Goal: Information Seeking & Learning: Check status

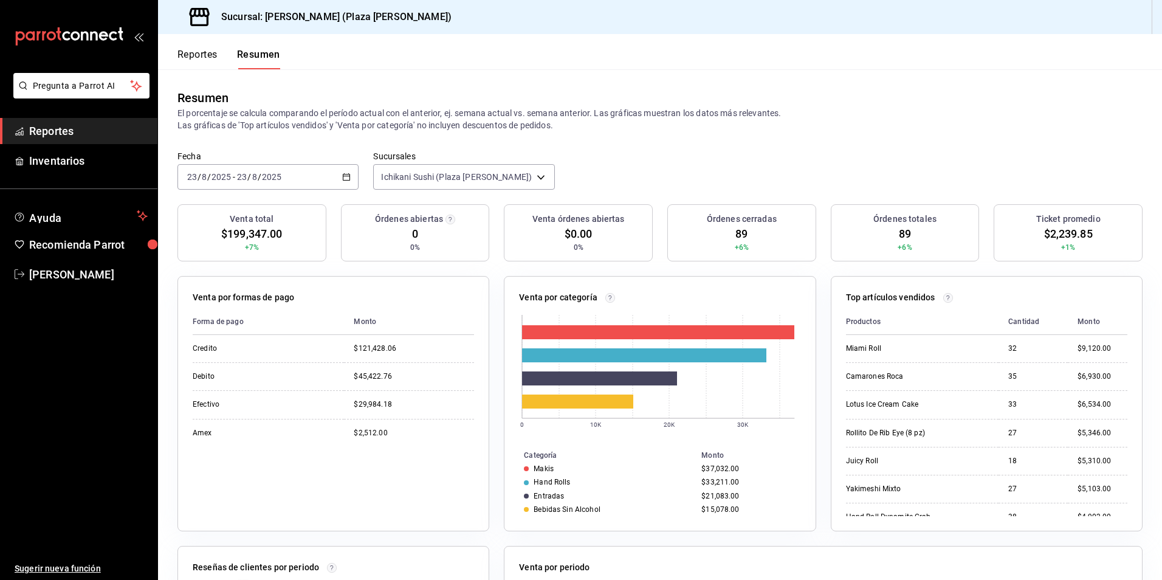
click at [77, 123] on span "Reportes" at bounding box center [88, 131] width 119 height 16
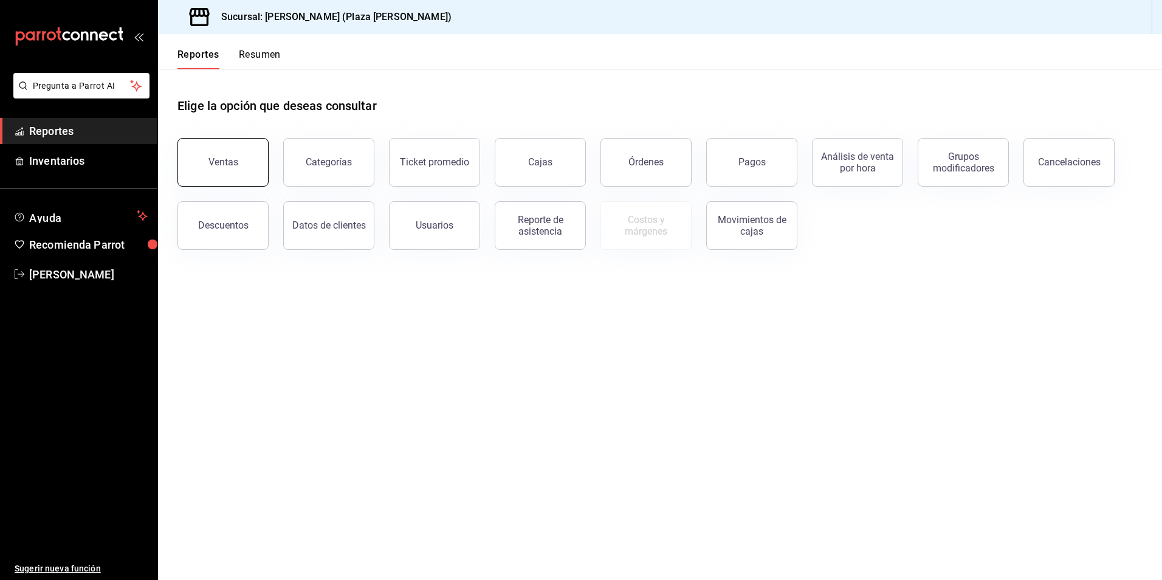
click at [261, 178] on button "Ventas" at bounding box center [222, 162] width 91 height 49
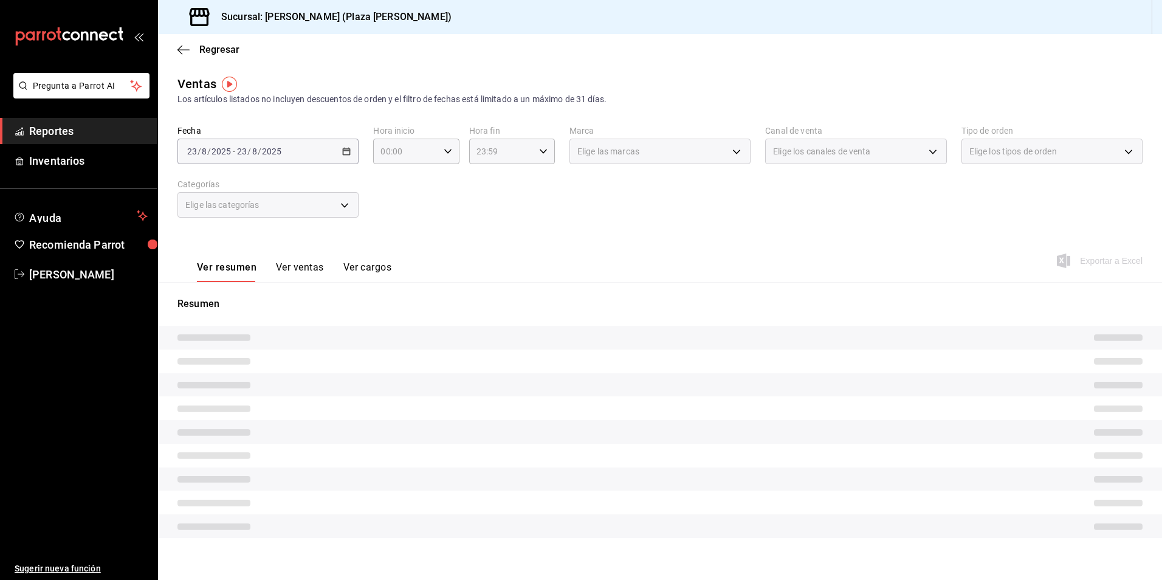
click at [293, 272] on button "Ver ventas" at bounding box center [300, 271] width 48 height 21
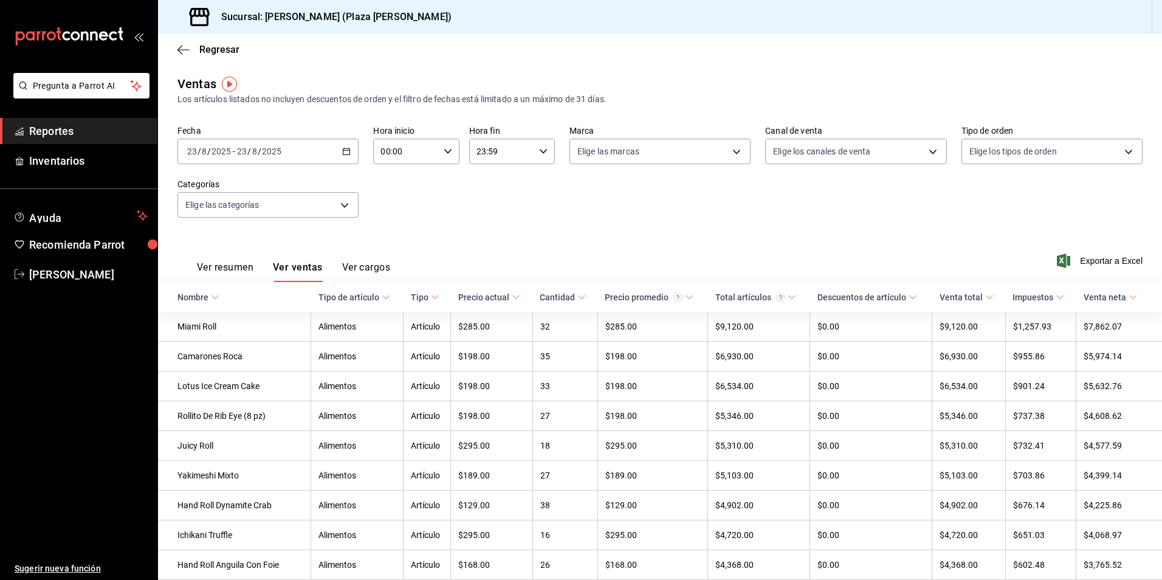
click at [225, 277] on button "Ver resumen" at bounding box center [225, 271] width 57 height 21
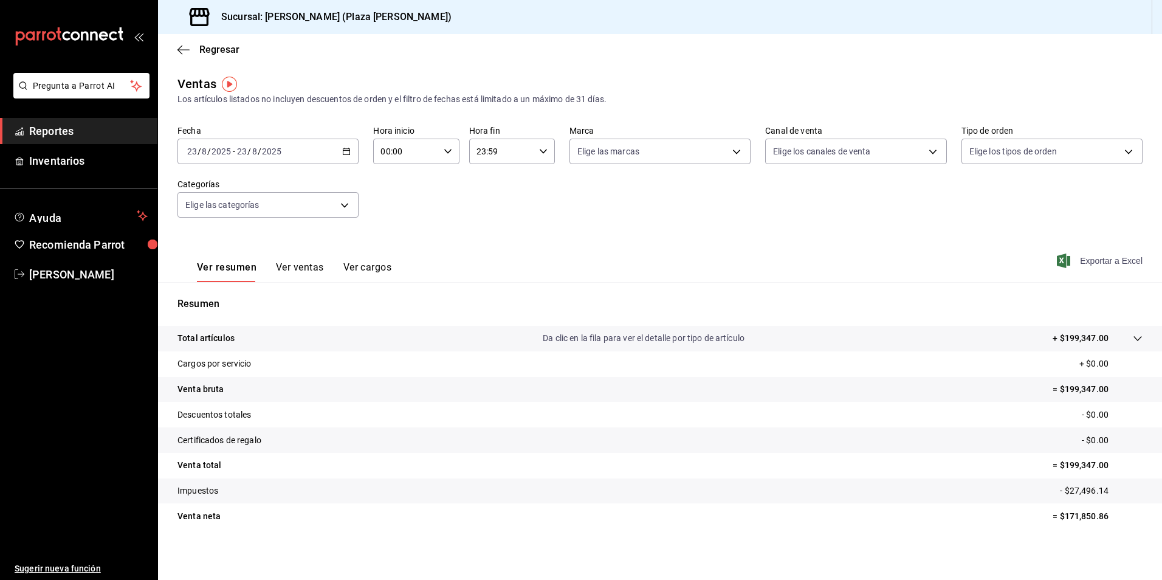
click at [1109, 261] on span "Exportar a Excel" at bounding box center [1100, 260] width 83 height 15
click at [77, 129] on span "Reportes" at bounding box center [88, 131] width 119 height 16
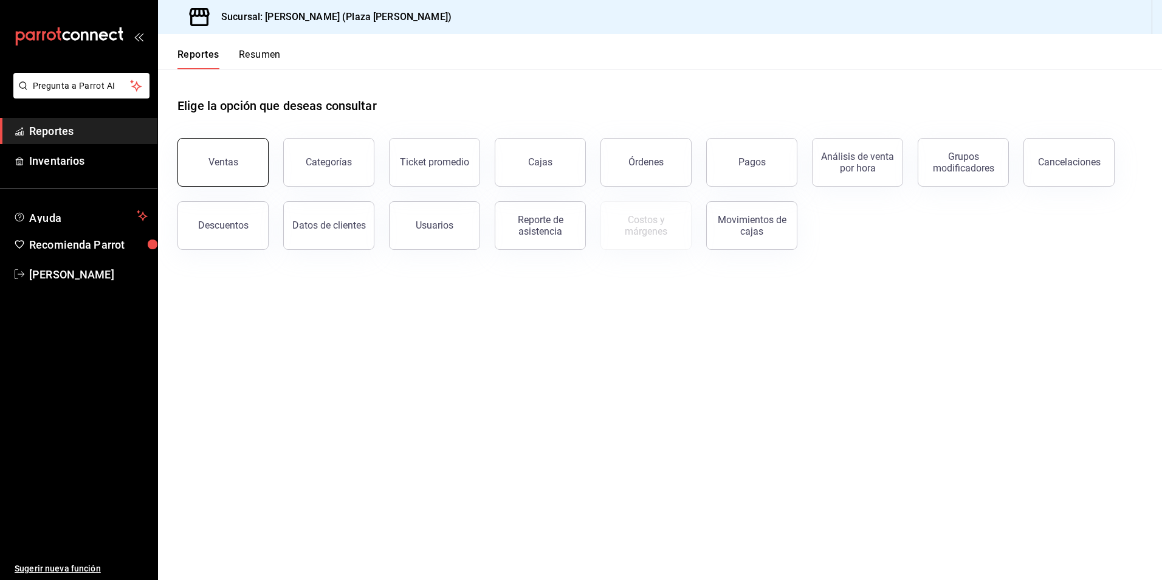
click at [227, 171] on button "Ventas" at bounding box center [222, 162] width 91 height 49
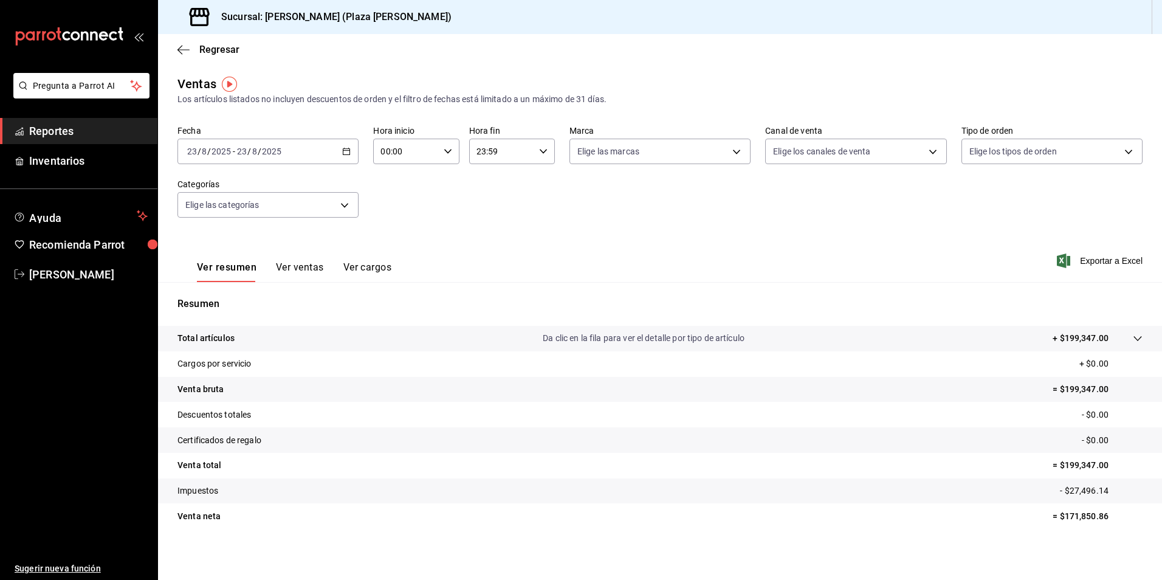
click at [282, 262] on button "Ver ventas" at bounding box center [300, 271] width 48 height 21
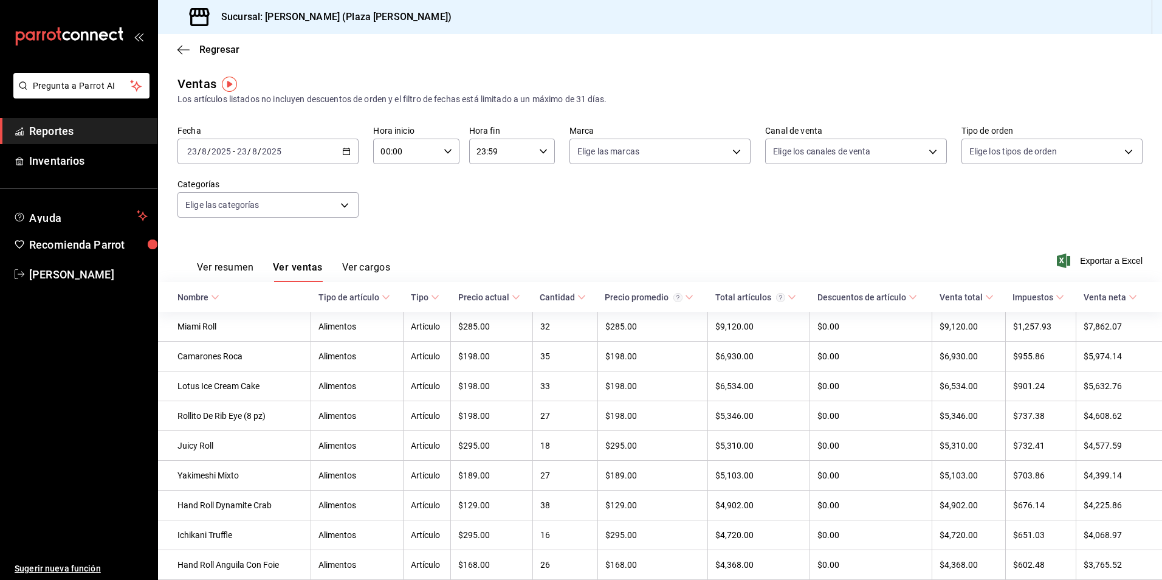
click at [577, 298] on icon at bounding box center [581, 297] width 9 height 9
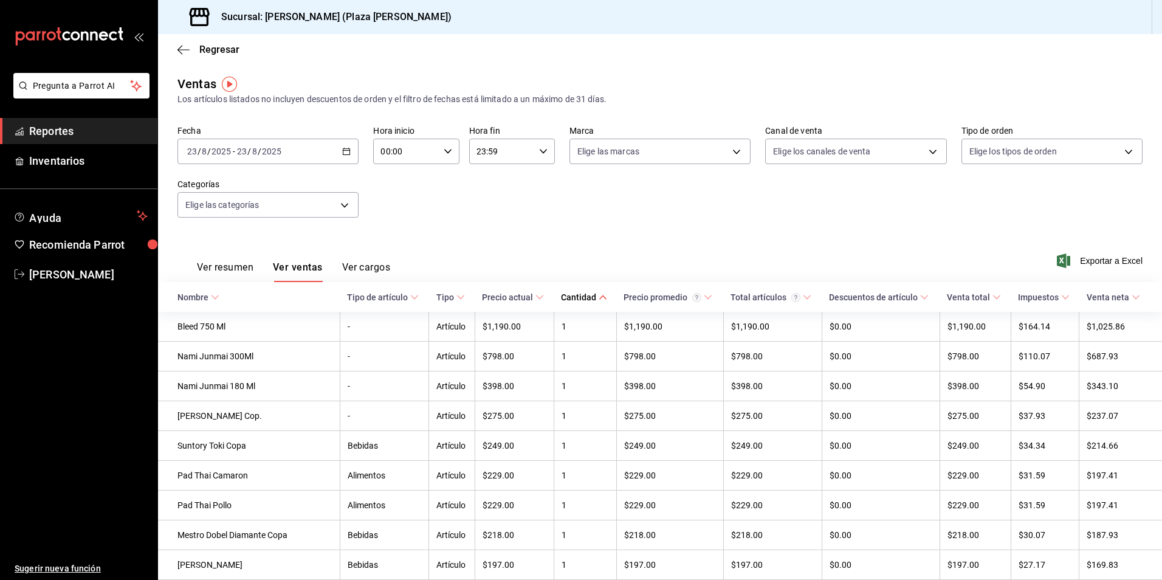
click at [107, 123] on span "Reportes" at bounding box center [88, 131] width 119 height 16
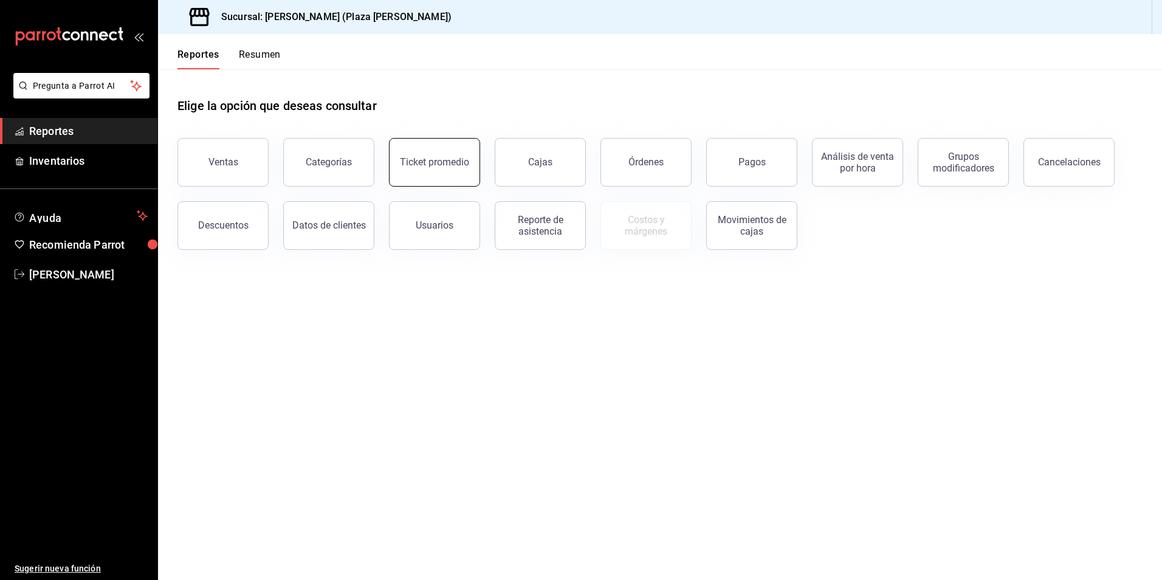
click at [442, 148] on button "Ticket promedio" at bounding box center [434, 162] width 91 height 49
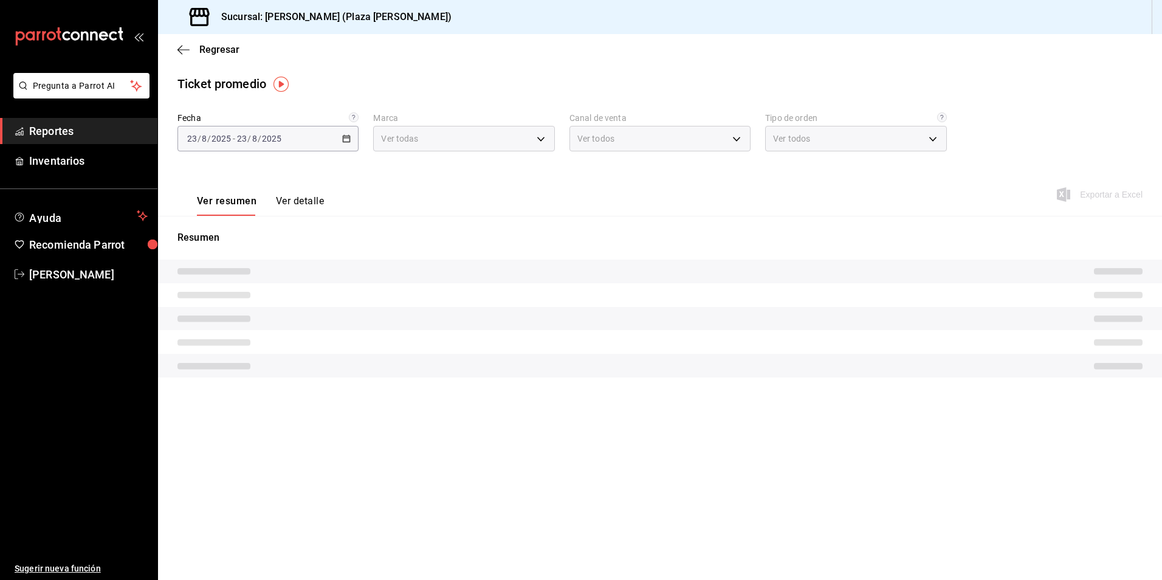
type input "abc0a998-24f3-49b9-87eb-b6f27766d4d5"
type input "PARROT,UBER_EATS,RAPPI,DIDI_FOOD,ONLINE"
type input "c62a6c8a-5deb-4e34-9cb3-511eee532814,EXTERNAL"
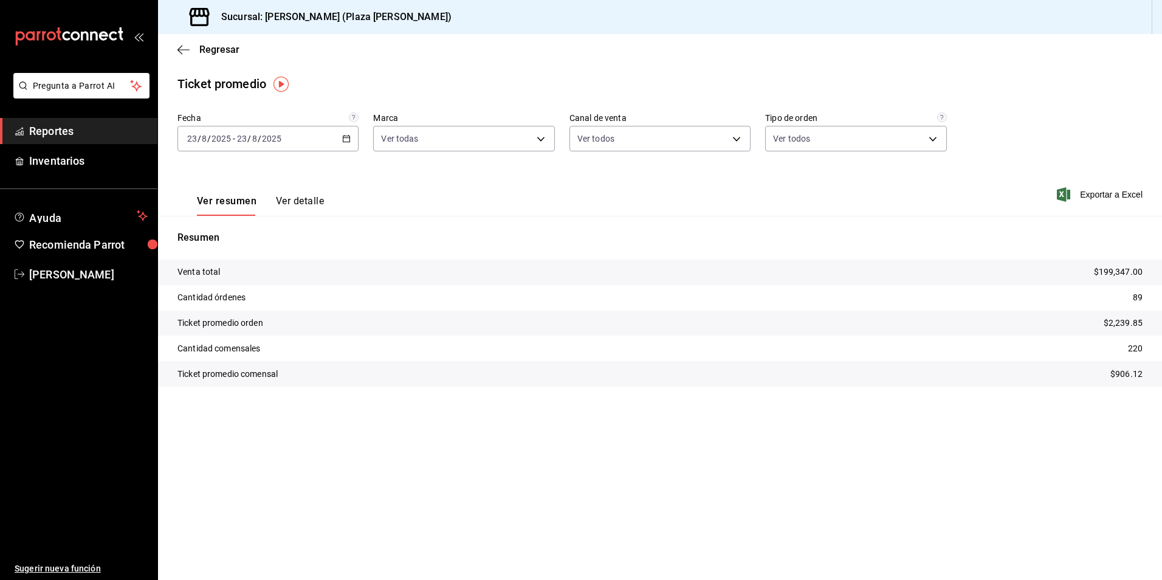
click at [107, 132] on span "Reportes" at bounding box center [88, 131] width 119 height 16
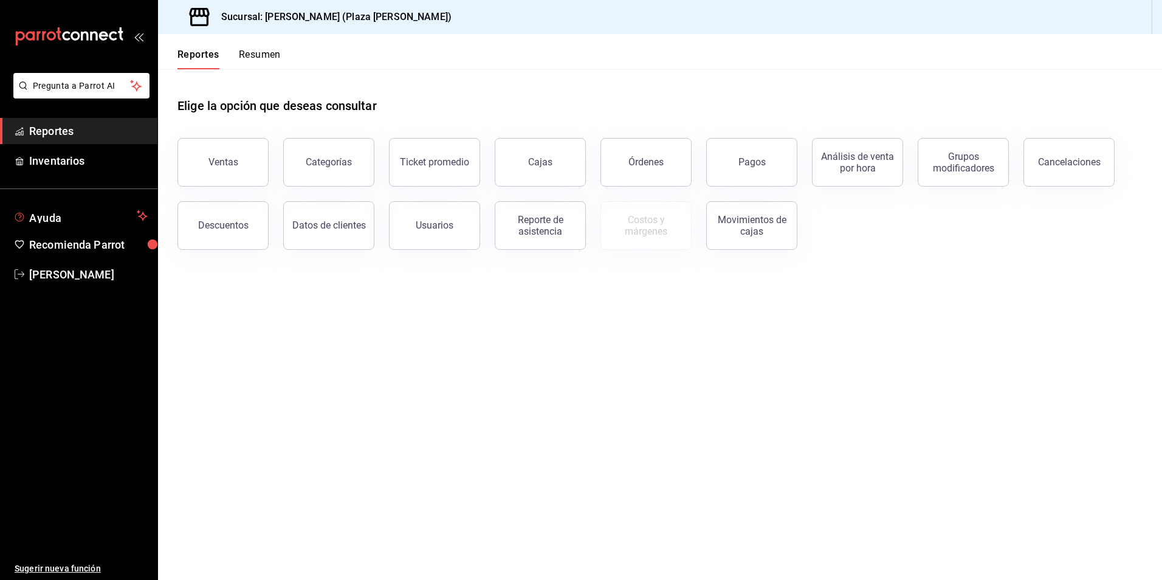
drag, startPoint x: 154, startPoint y: 218, endPoint x: 163, endPoint y: 220, distance: 9.9
click at [153, 218] on button "Ayuda" at bounding box center [78, 216] width 157 height 24
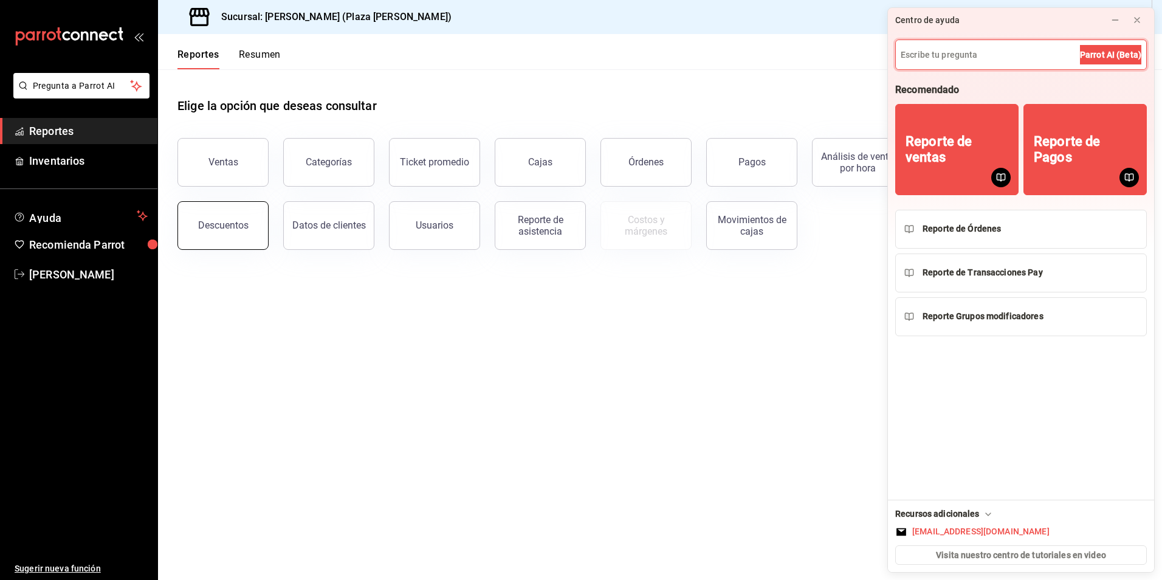
click at [215, 220] on div "Descuentos" at bounding box center [223, 225] width 50 height 12
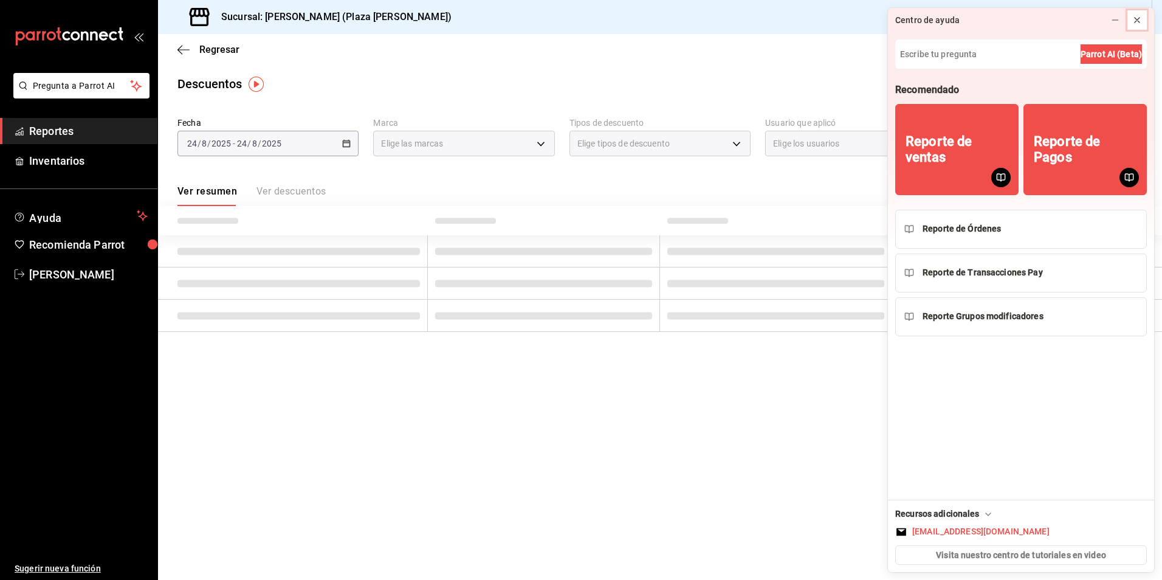
click at [1139, 11] on button at bounding box center [1136, 19] width 19 height 19
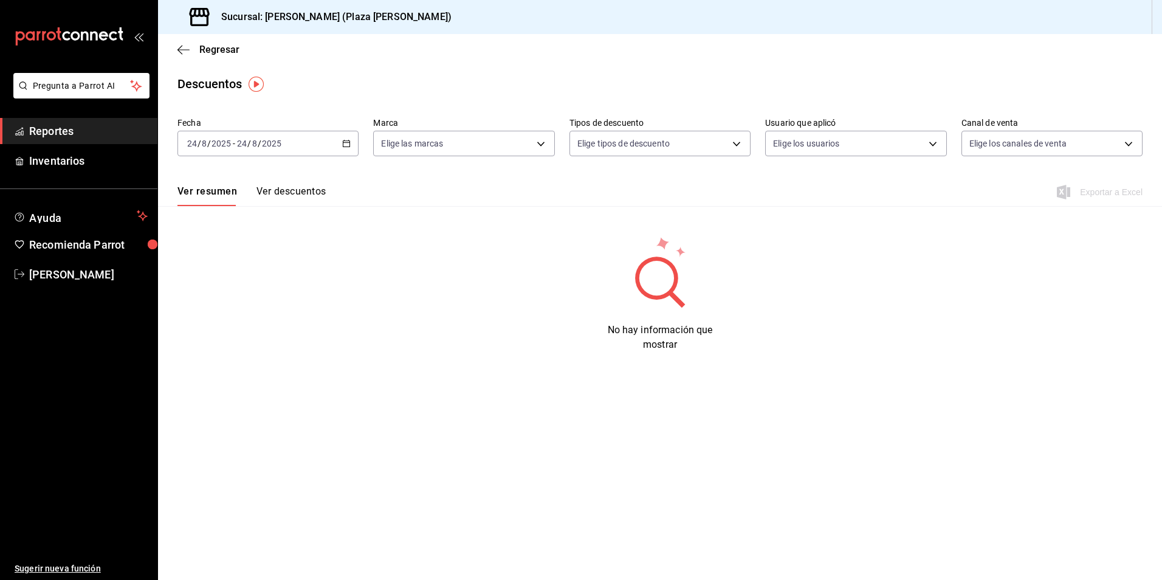
click at [329, 196] on div "Ver resumen Ver descuentos Exportar a Excel" at bounding box center [660, 188] width 1004 height 35
click at [316, 199] on button "Ver descuentos" at bounding box center [290, 195] width 69 height 21
click at [284, 151] on div "[DATE] [DATE] - [DATE] [DATE]" at bounding box center [267, 144] width 181 height 26
click at [247, 203] on span "Ayer" at bounding box center [235, 207] width 94 height 13
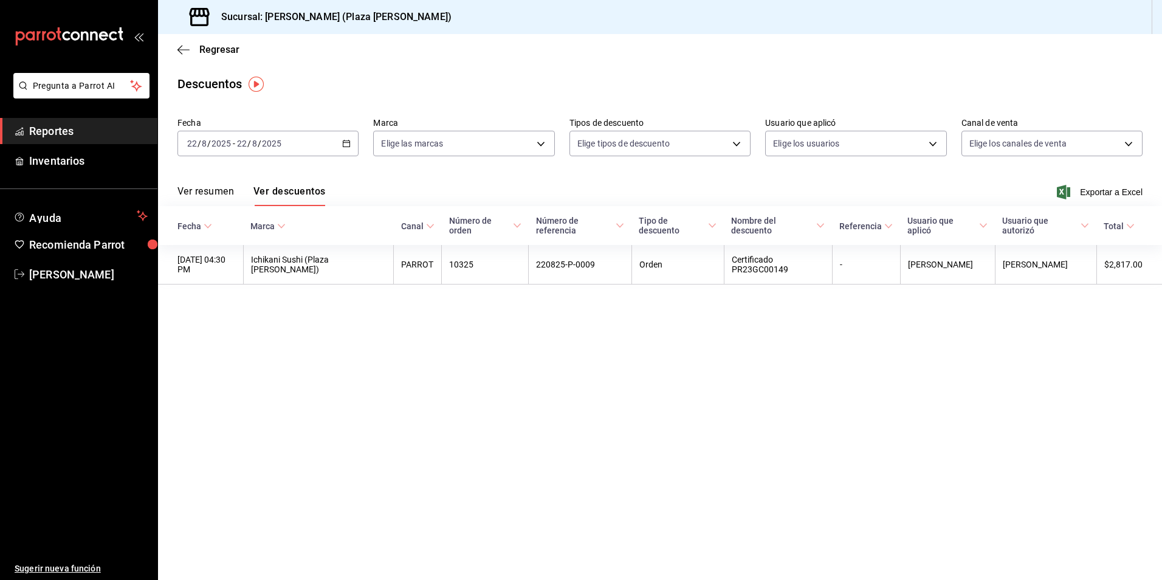
click at [295, 145] on div "[DATE] [DATE] - [DATE] [DATE]" at bounding box center [267, 144] width 181 height 26
click at [283, 180] on li "Hoy" at bounding box center [235, 180] width 114 height 27
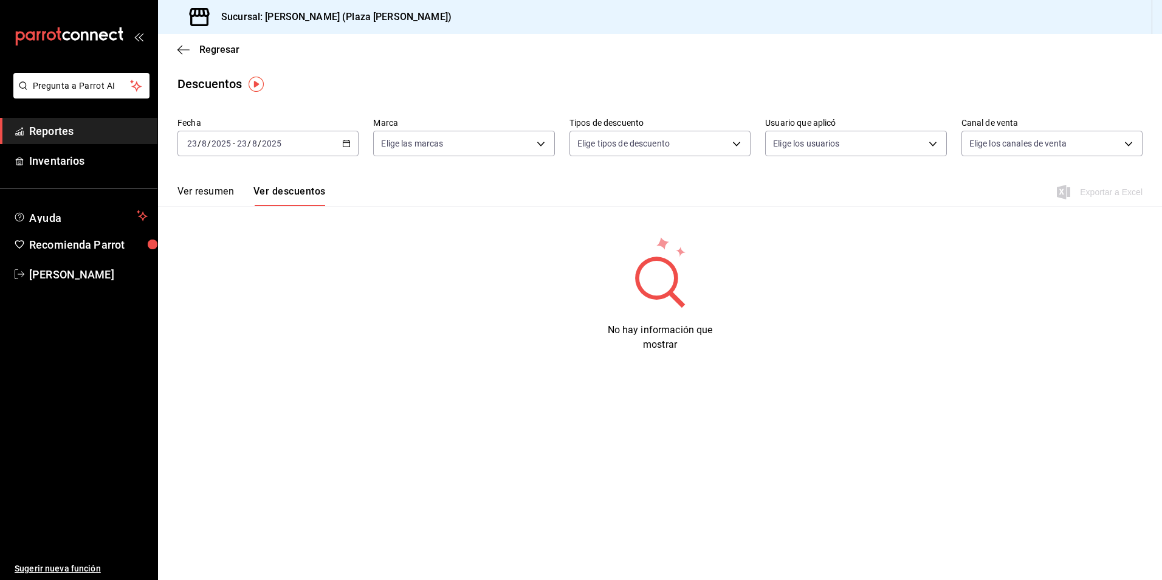
click at [220, 194] on button "Ver resumen" at bounding box center [205, 195] width 57 height 21
click at [275, 187] on button "Ver descuentos" at bounding box center [290, 195] width 69 height 21
click at [120, 124] on span "Reportes" at bounding box center [88, 131] width 119 height 16
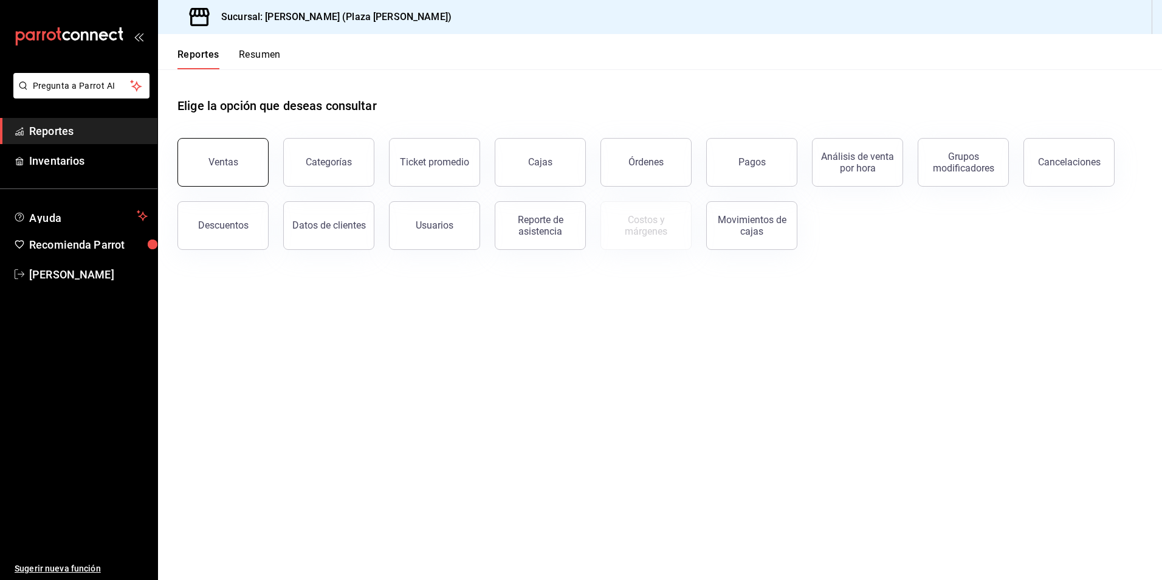
click at [216, 168] on button "Ventas" at bounding box center [222, 162] width 91 height 49
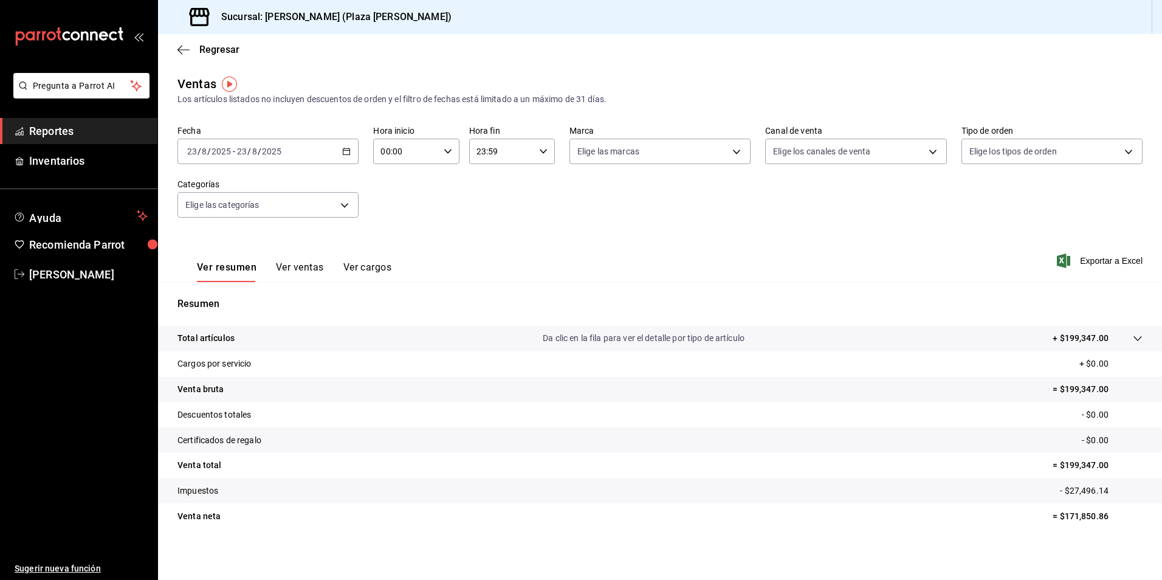
click at [314, 259] on div "Ver resumen Ver ventas Ver cargos" at bounding box center [284, 264] width 214 height 35
click at [295, 251] on div "Ver resumen Ver ventas Ver cargos" at bounding box center [284, 264] width 214 height 35
click at [298, 263] on button "Ver ventas" at bounding box center [300, 271] width 48 height 21
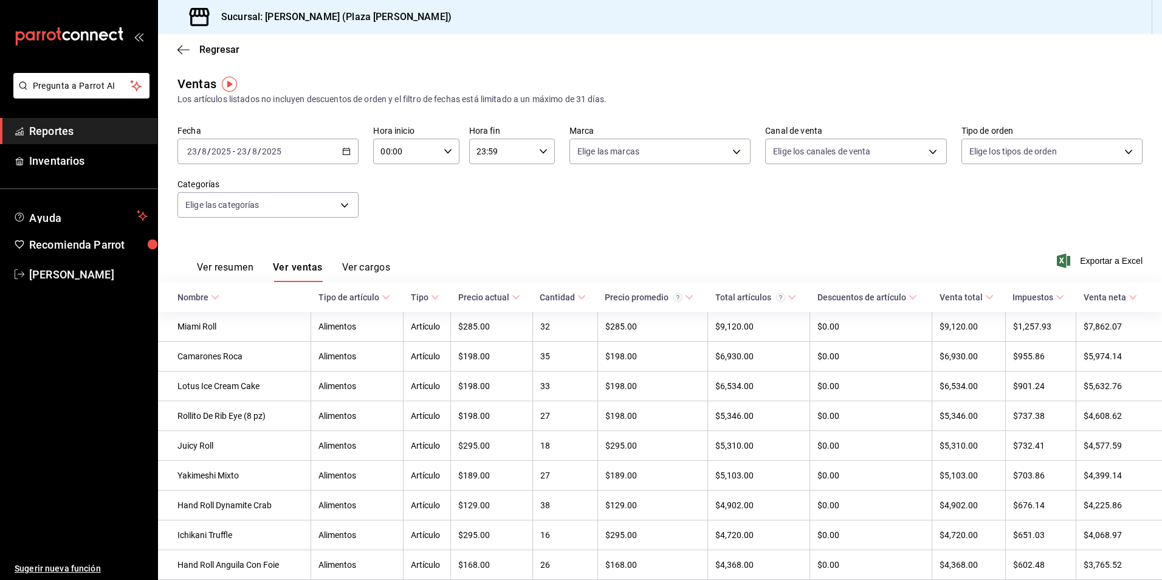
click at [560, 303] on th "Cantidad" at bounding box center [564, 297] width 65 height 30
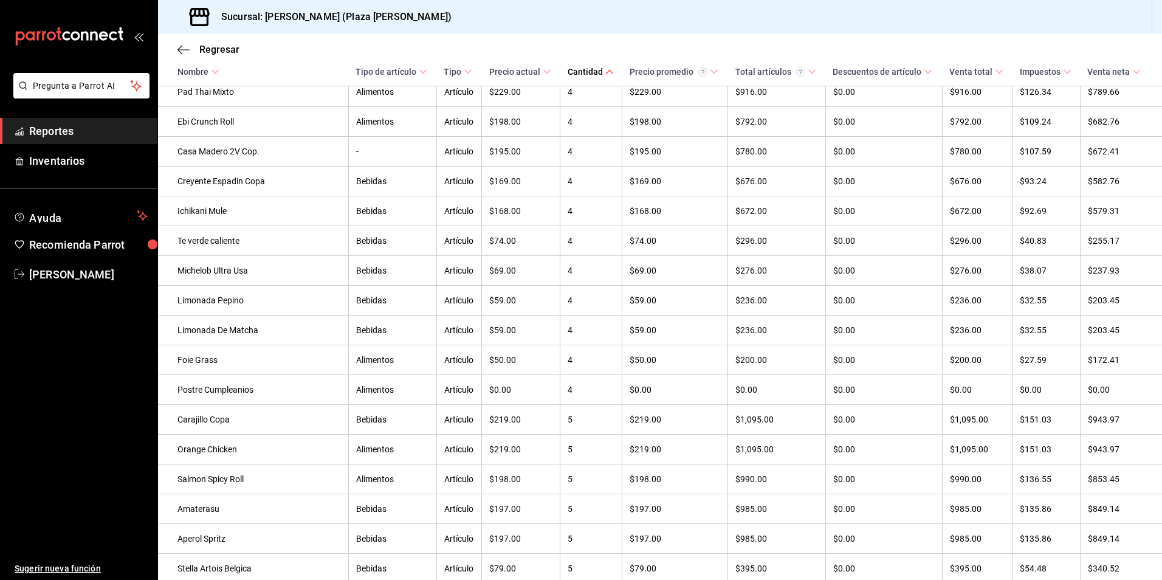
scroll to position [1926, 0]
